Goal: Information Seeking & Learning: Learn about a topic

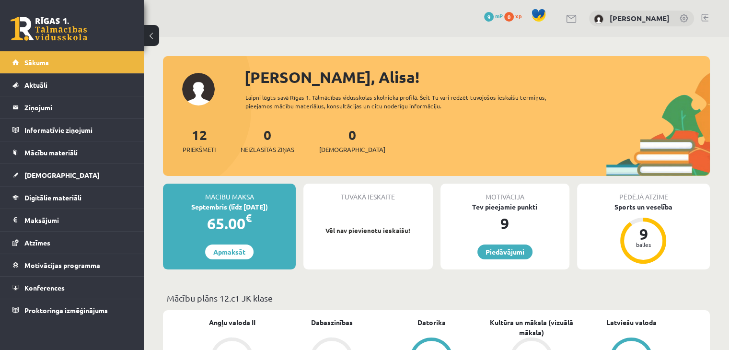
click at [514, 21] on span "0" at bounding box center [509, 17] width 10 height 10
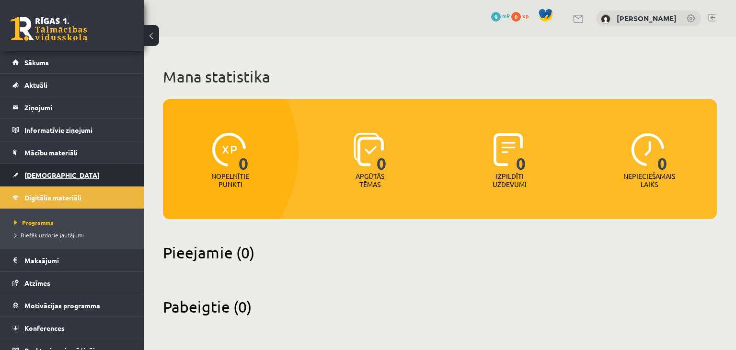
click at [77, 173] on link "[DEMOGRAPHIC_DATA]" at bounding box center [71, 175] width 119 height 22
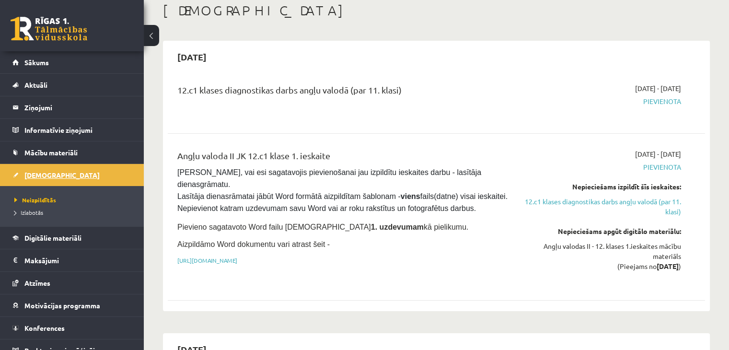
scroll to position [55, 0]
click at [660, 99] on span "Pievienota" at bounding box center [602, 100] width 158 height 10
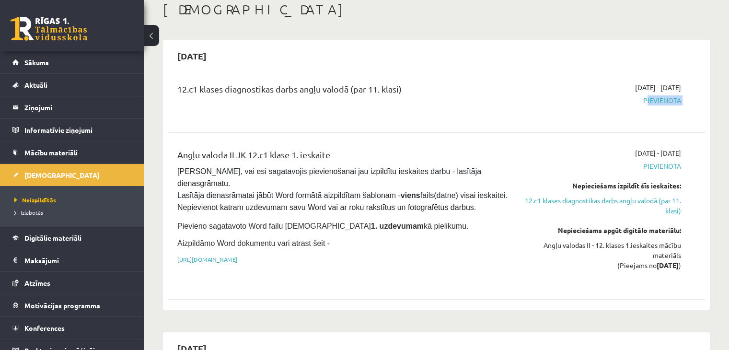
click at [586, 101] on span "Pievienota" at bounding box center [602, 100] width 158 height 10
click at [602, 201] on link "12.c1 klases diagnostikas darbs angļu valodā (par 11. klasi)" at bounding box center [602, 205] width 158 height 20
